Goal: Task Accomplishment & Management: Manage account settings

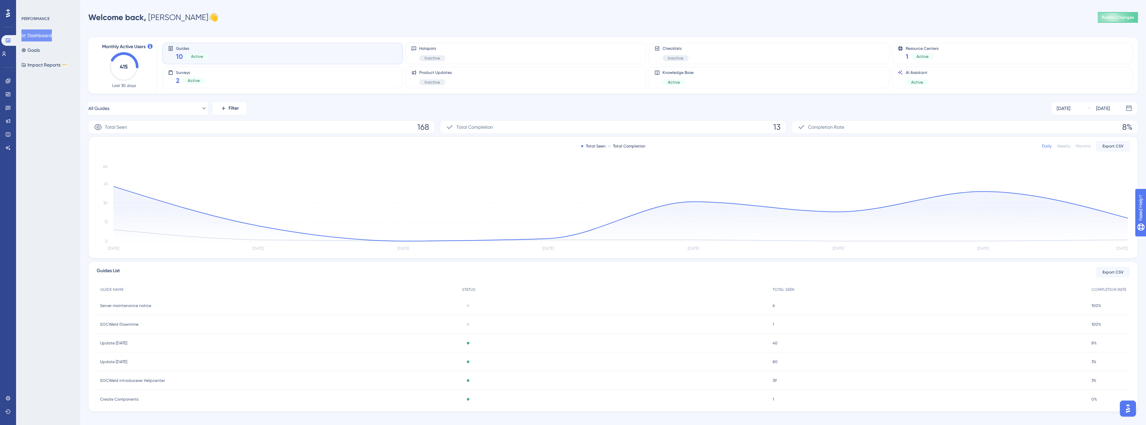
click at [0, 79] on div "Performance Users Engagement Widgets Feedback Product Updates Knowledge Base AI…" at bounding box center [8, 212] width 16 height 425
click at [8, 82] on icon at bounding box center [7, 80] width 5 height 5
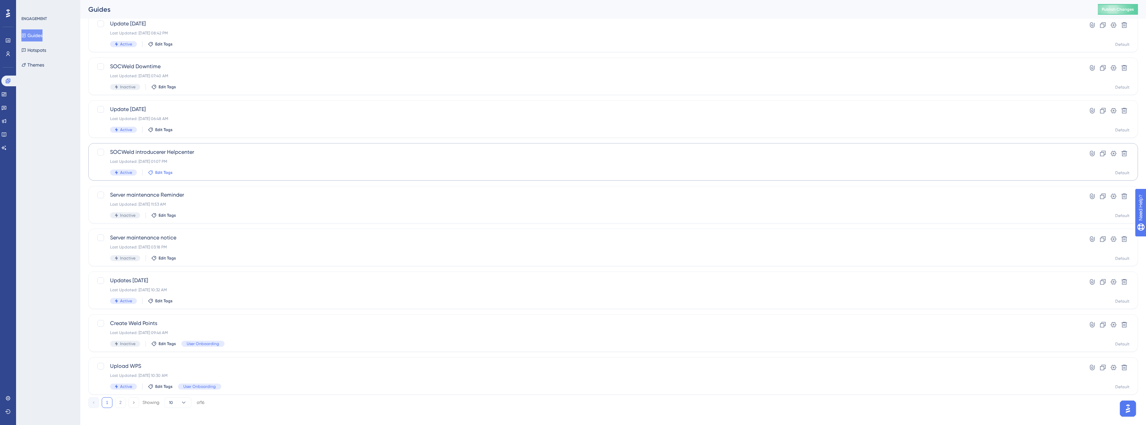
scroll to position [94, 0]
click at [121, 401] on button "2" at bounding box center [120, 398] width 11 height 11
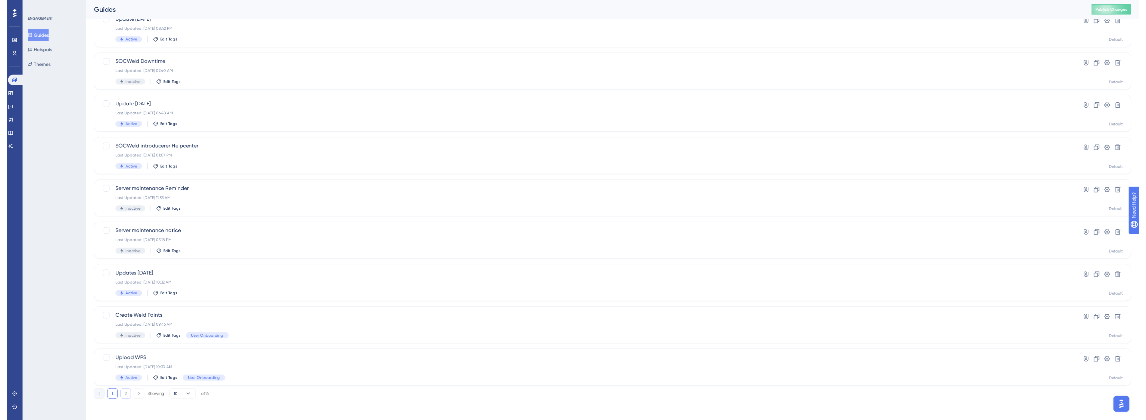
scroll to position [0, 0]
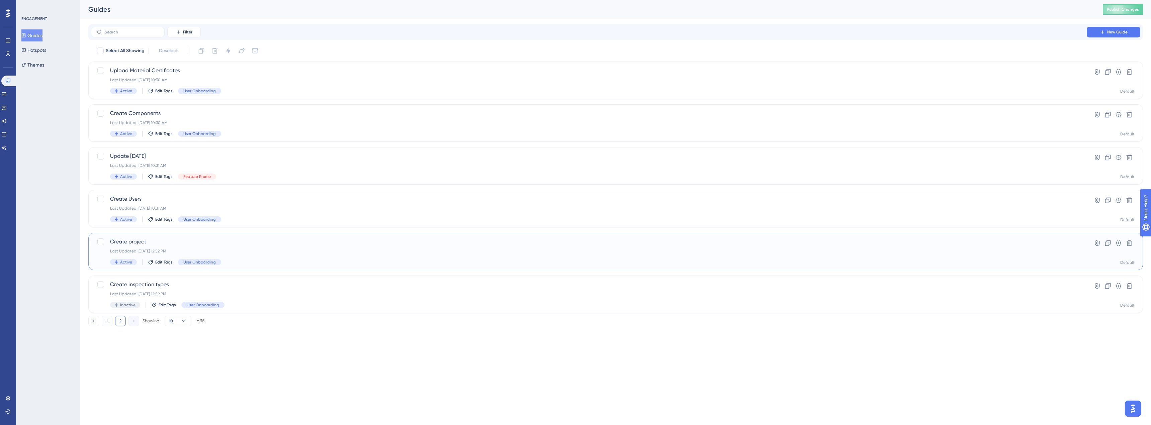
click at [236, 247] on div "Create project Last Updated: Sep 10 2025, 12:52 PM Active Edit Tags User Onboar…" at bounding box center [589, 251] width 958 height 27
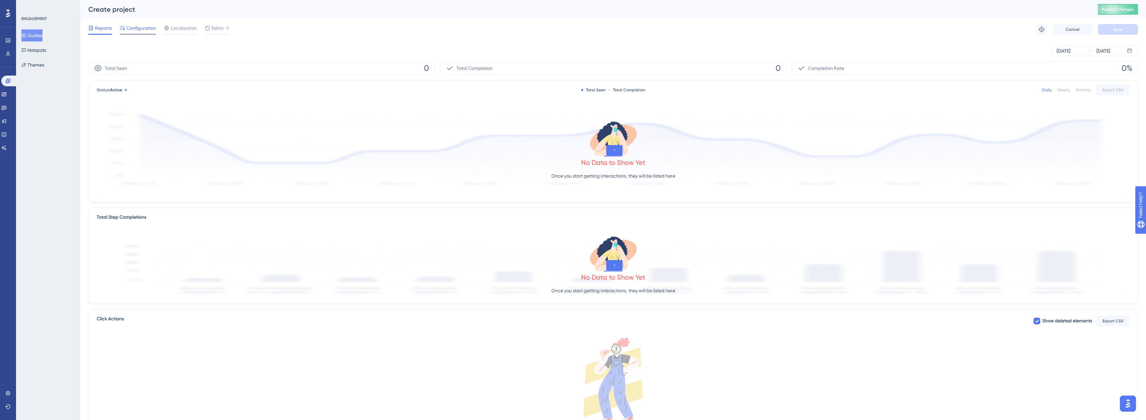
click at [150, 30] on span "Configuration" at bounding box center [141, 28] width 29 height 8
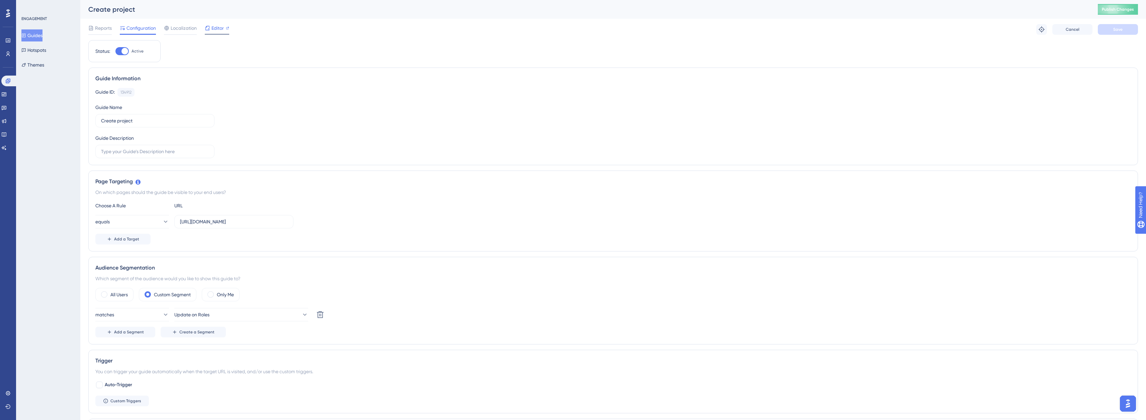
click at [217, 26] on span "Editor" at bounding box center [218, 28] width 12 height 8
click at [32, 30] on button "Guides" at bounding box center [31, 35] width 21 height 12
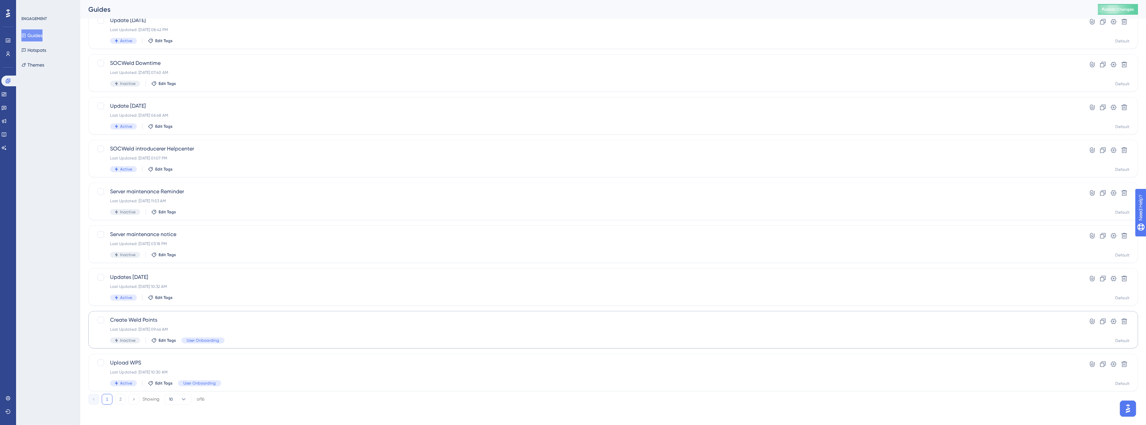
scroll to position [94, 0]
click at [121, 400] on button "2" at bounding box center [120, 398] width 11 height 11
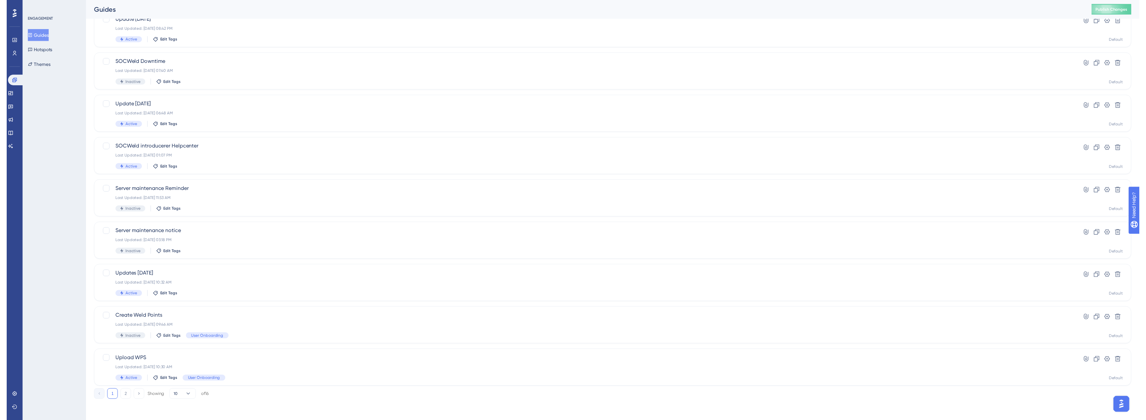
scroll to position [0, 0]
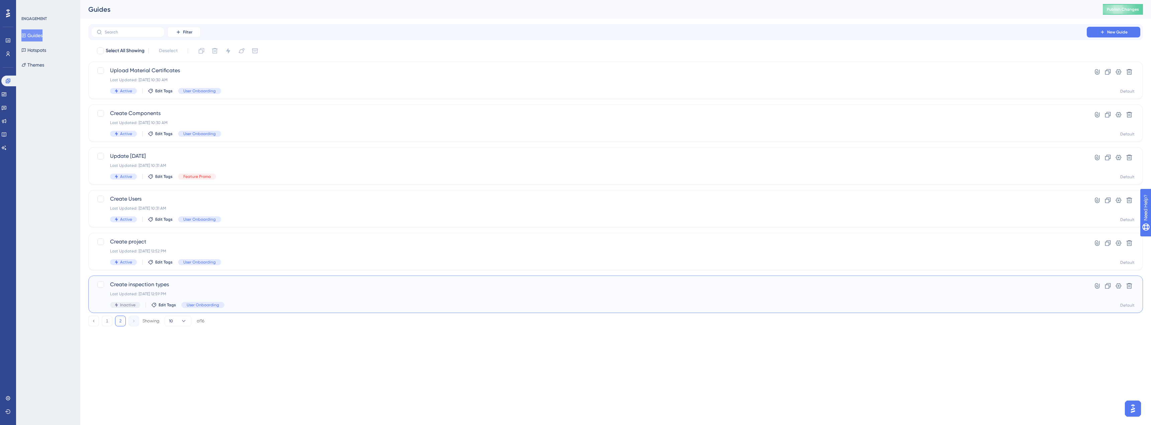
click at [157, 288] on span "Create inspection types" at bounding box center [589, 285] width 958 height 8
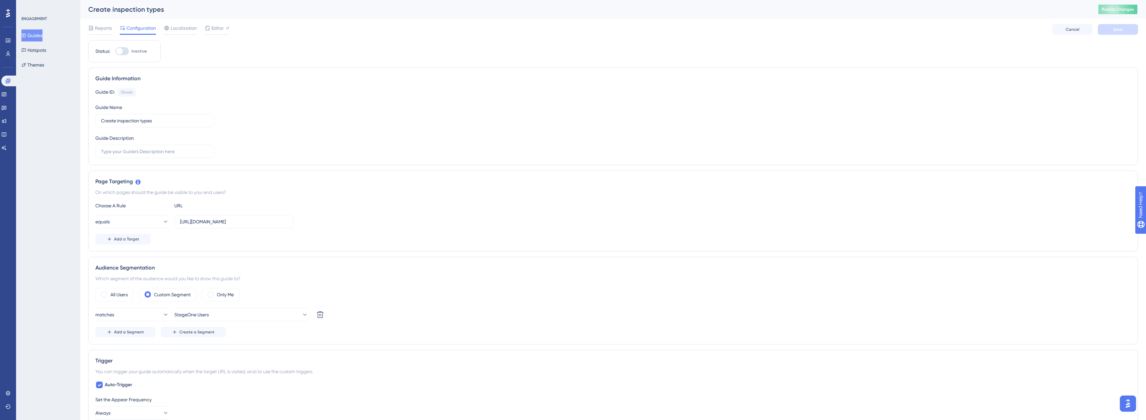
click at [1124, 7] on span "Publish Changes" at bounding box center [1118, 9] width 32 height 5
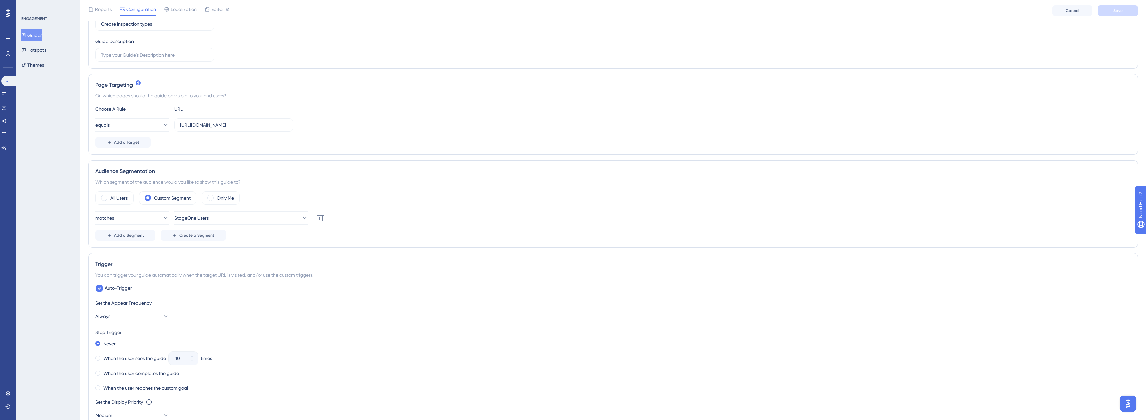
scroll to position [100, 0]
click at [101, 287] on icon at bounding box center [100, 287] width 4 height 3
checkbox input "false"
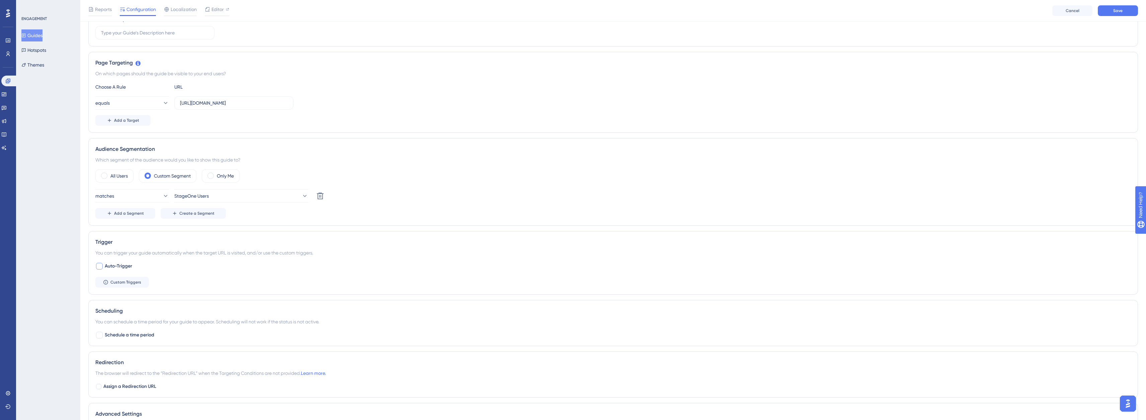
scroll to position [224, 0]
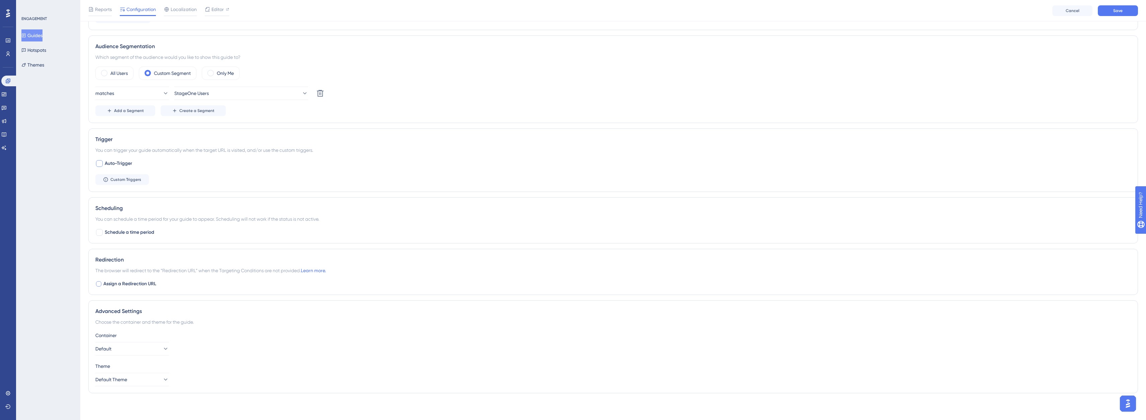
click at [102, 283] on div at bounding box center [98, 284] width 7 height 7
checkbox input "true"
click at [190, 314] on input "https://demo.socweld.com/Component" at bounding box center [155, 312] width 108 height 7
drag, startPoint x: 193, startPoint y: 314, endPoint x: 160, endPoint y: 313, distance: 33.1
click at [179, 314] on input "https://demo.socweld.com/Component" at bounding box center [155, 312] width 108 height 7
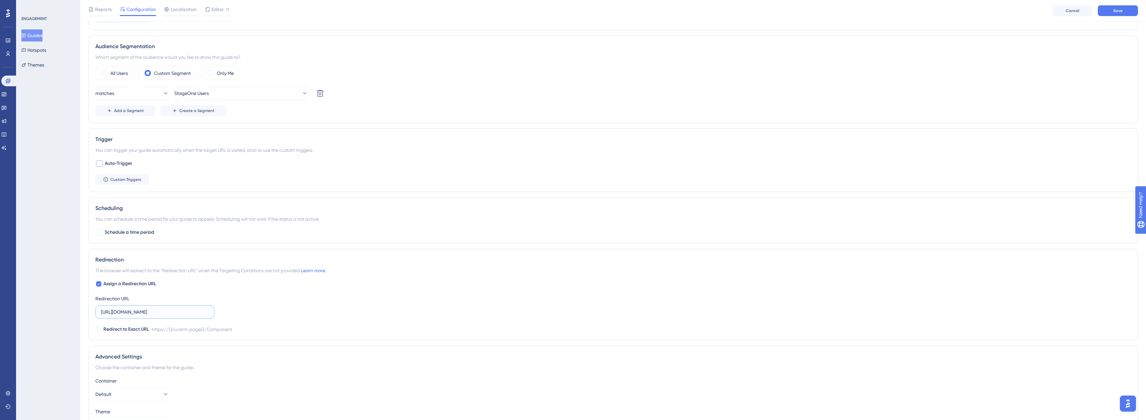
click at [171, 313] on input "https://demo.socweld.com/Component" at bounding box center [155, 312] width 108 height 7
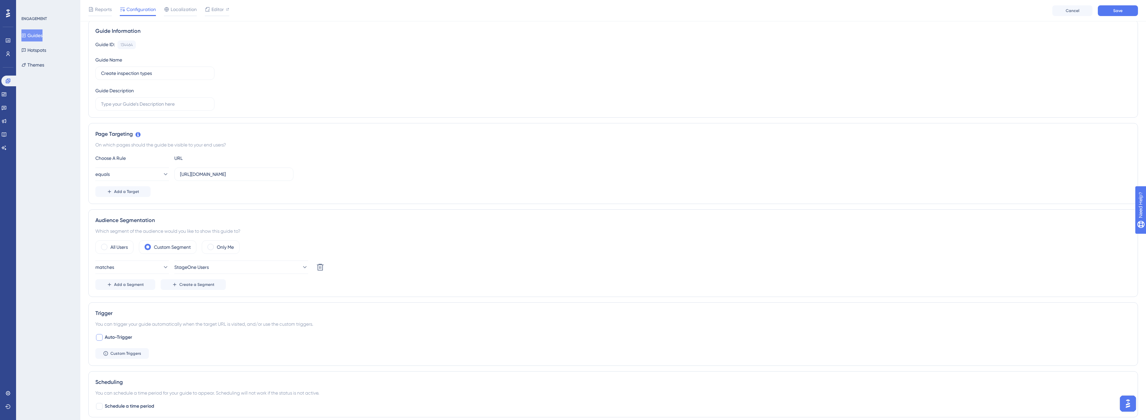
scroll to position [0, 0]
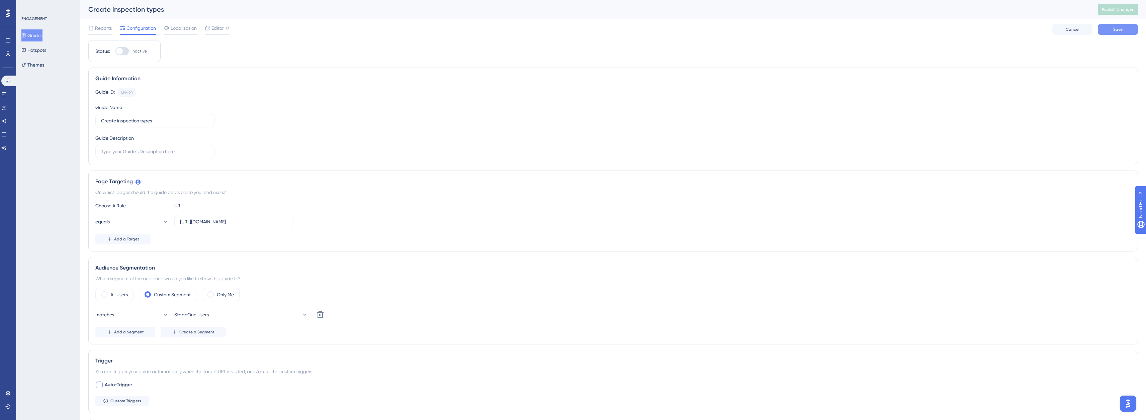
type input "https://demo.socweld.com/Setup"
click at [1122, 26] on button "Save" at bounding box center [1118, 29] width 40 height 11
click at [1125, 9] on span "Publish Changes" at bounding box center [1118, 9] width 32 height 5
click at [221, 25] on span "Editor" at bounding box center [218, 28] width 12 height 8
